Goal: Information Seeking & Learning: Learn about a topic

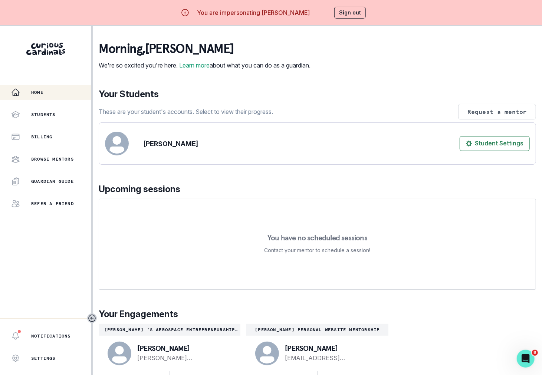
scroll to position [26, 0]
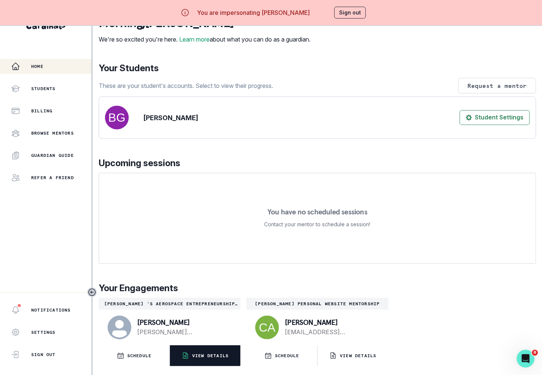
click at [212, 359] on button "VIEW DETAILS" at bounding box center [205, 355] width 71 height 21
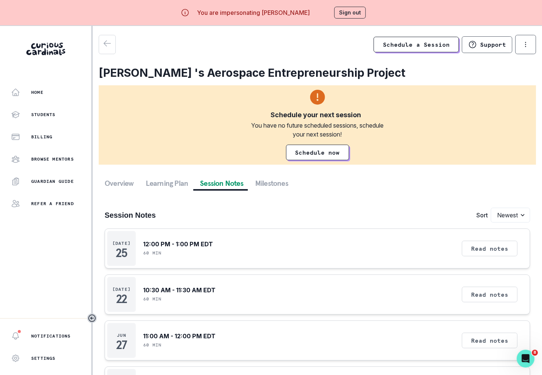
click at [494, 252] on button "Read notes" at bounding box center [489, 249] width 56 height 16
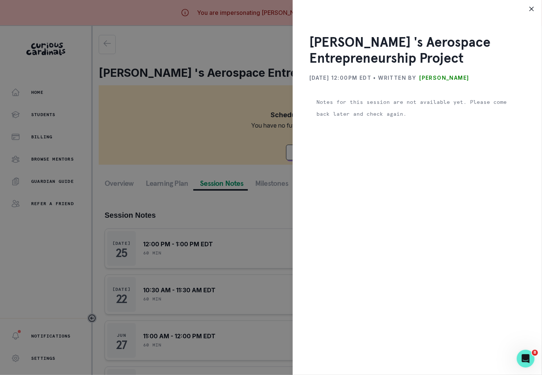
click at [212, 245] on div "[PERSON_NAME] 's Aerospace Entrepreneurship Project [DATE] 12:00PM EDT • Writte…" at bounding box center [271, 187] width 542 height 375
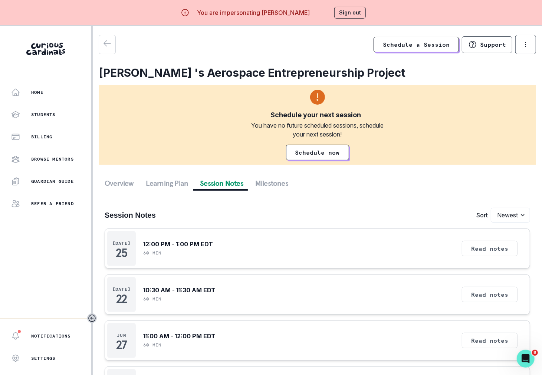
click at [355, 13] on button "Sign out" at bounding box center [350, 13] width 32 height 12
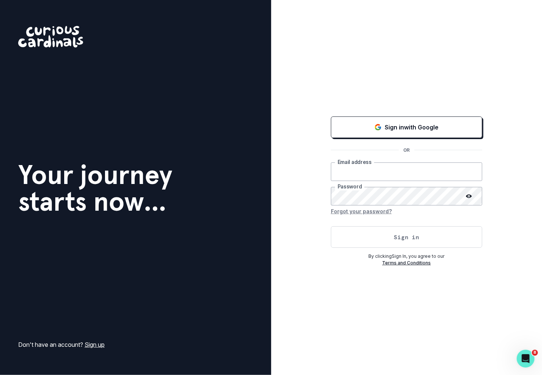
type input "[PERSON_NAME][EMAIL_ADDRESS][DOMAIN_NAME]"
click at [409, 233] on button "Sign in" at bounding box center [406, 236] width 151 height 21
